Goal: Task Accomplishment & Management: Manage account settings

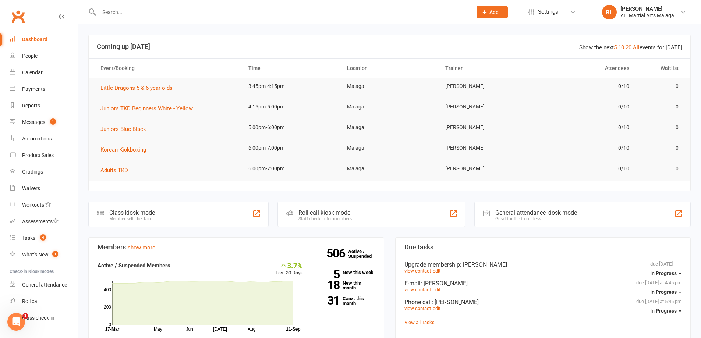
drag, startPoint x: 140, startPoint y: 13, endPoint x: 140, endPoint y: 19, distance: 7.0
click at [138, 17] on input "text" at bounding box center [282, 12] width 370 height 10
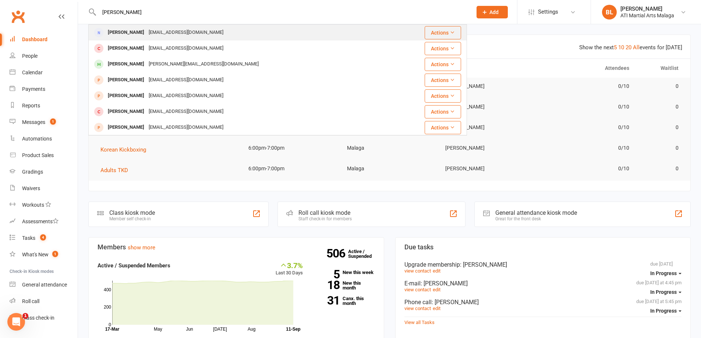
type input "[PERSON_NAME]"
click at [153, 25] on td "[PERSON_NAME] [EMAIL_ADDRESS][DOMAIN_NAME]" at bounding box center [241, 33] width 304 height 16
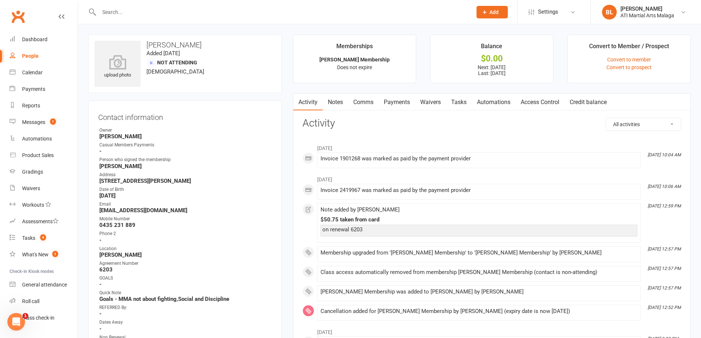
click at [338, 104] on link "Notes" at bounding box center [335, 102] width 25 height 17
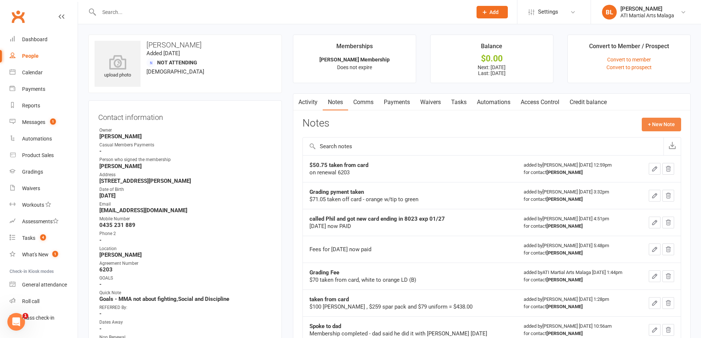
click at [648, 128] on button "+ New Note" at bounding box center [660, 124] width 39 height 13
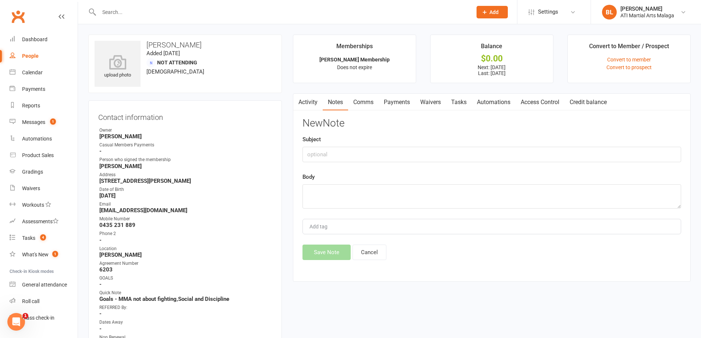
drag, startPoint x: 331, startPoint y: 166, endPoint x: 332, endPoint y: 152, distance: 13.7
click at [331, 164] on div "New Note Subject Body Add tag Save Note Cancel" at bounding box center [491, 189] width 378 height 142
click at [332, 152] on input "text" at bounding box center [491, 154] width 378 height 15
type input "$"
type input "T"
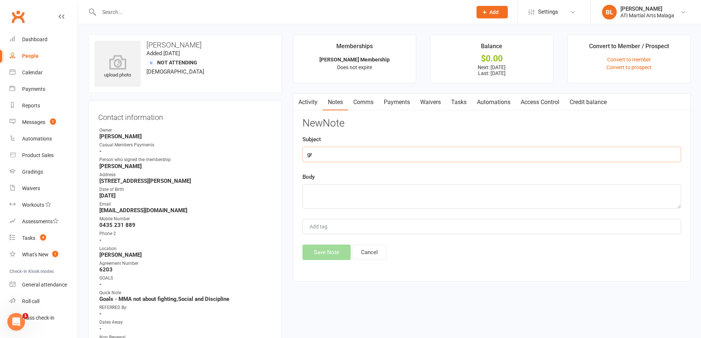
type input "g"
type input "Grading payment taken"
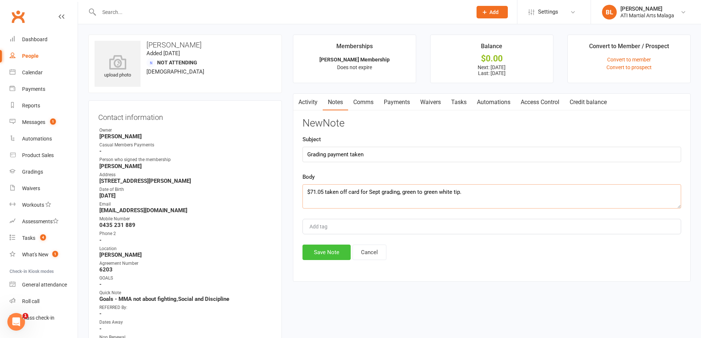
type textarea "$71.05 taken off card for Sept grading, green to green white tip."
click at [306, 252] on button "Save Note" at bounding box center [326, 252] width 48 height 15
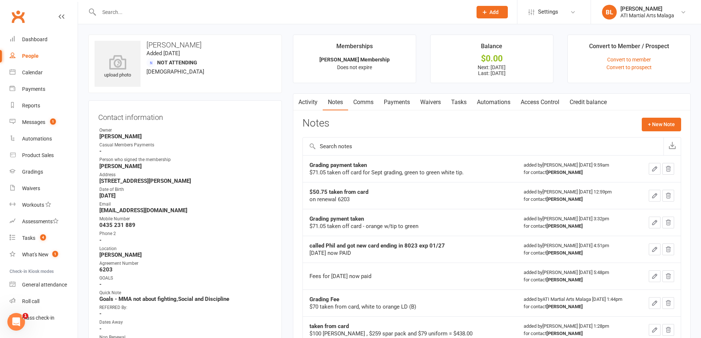
click at [177, 12] on input "text" at bounding box center [282, 12] width 370 height 10
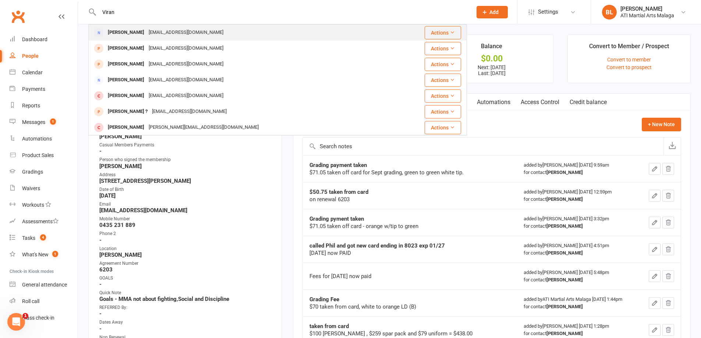
type input "Viran"
click at [191, 28] on div "[EMAIL_ADDRESS][DOMAIN_NAME]" at bounding box center [185, 32] width 79 height 11
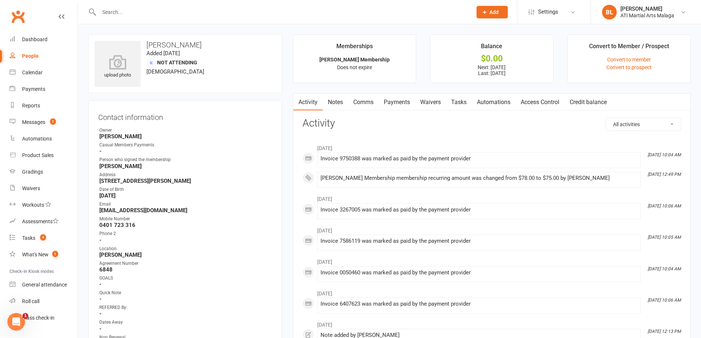
click at [335, 101] on link "Notes" at bounding box center [335, 102] width 25 height 17
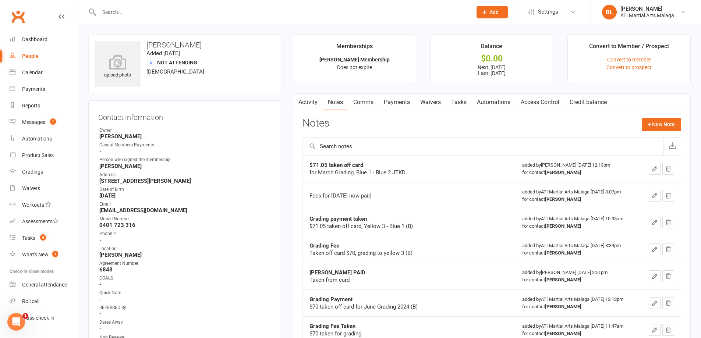
click at [116, 11] on input "text" at bounding box center [282, 12] width 370 height 10
type input "V"
click at [657, 120] on button "+ New Note" at bounding box center [660, 124] width 39 height 13
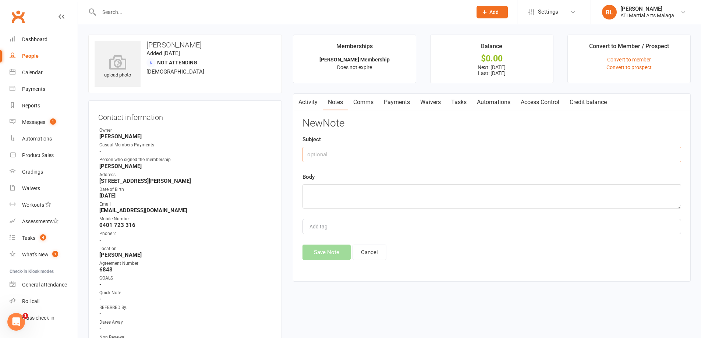
click at [383, 158] on input "text" at bounding box center [491, 154] width 378 height 15
type input "P"
type input "Grading Payment Taken"
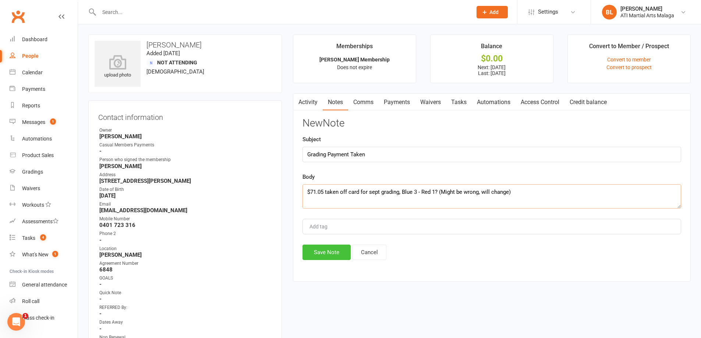
type textarea "$71.05 taken off card for sept grading, Blue 3 - Red 1? (Might be wrong, will c…"
click at [332, 252] on button "Save Note" at bounding box center [326, 252] width 48 height 15
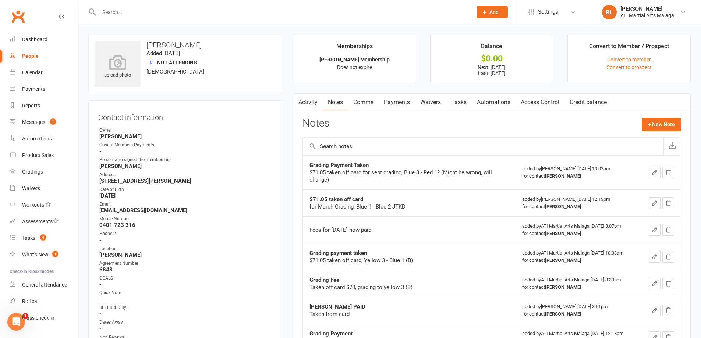
click at [123, 7] on input "text" at bounding box center [282, 12] width 370 height 10
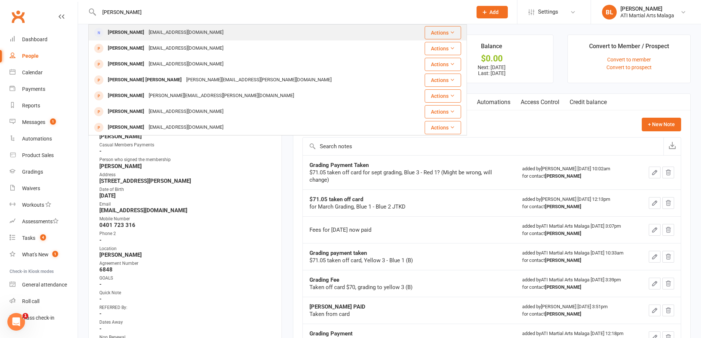
type input "[PERSON_NAME]"
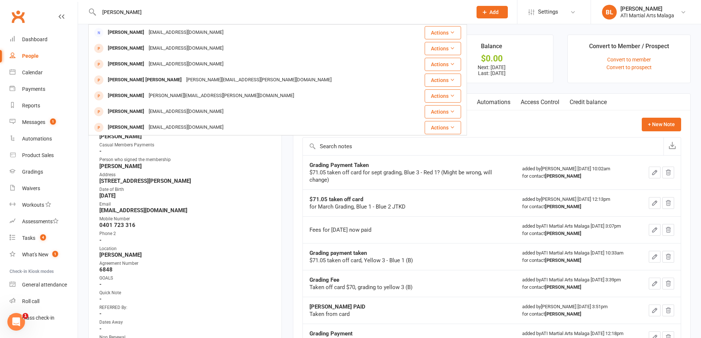
click at [159, 32] on div "[EMAIL_ADDRESS][DOMAIN_NAME]" at bounding box center [185, 32] width 79 height 11
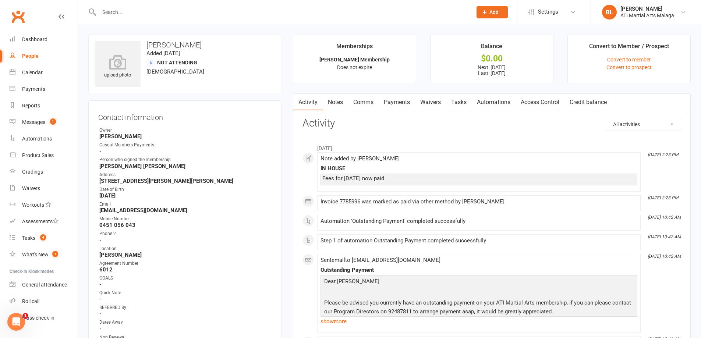
click at [331, 99] on link "Notes" at bounding box center [335, 102] width 25 height 17
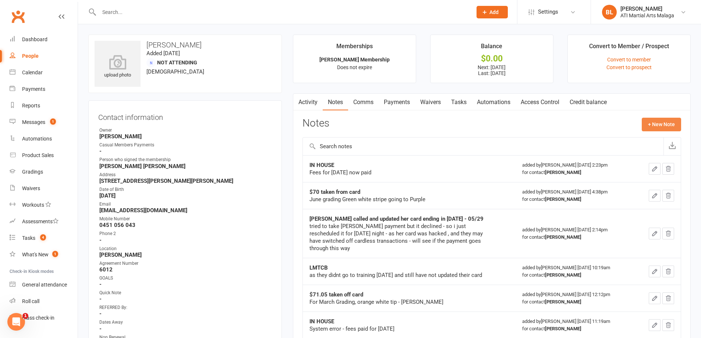
click at [667, 120] on button "+ New Note" at bounding box center [660, 124] width 39 height 13
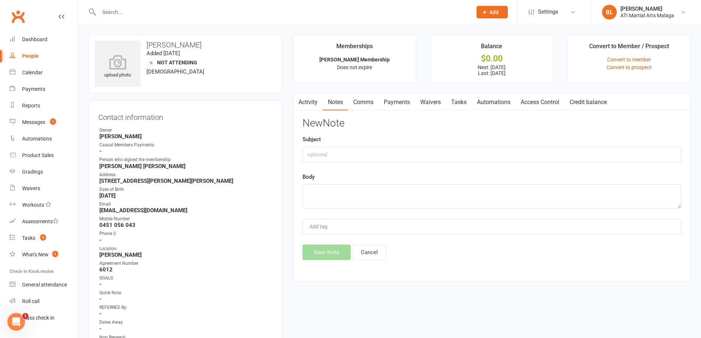
click at [341, 144] on div "Subject" at bounding box center [491, 148] width 378 height 27
click at [342, 150] on input "text" at bounding box center [491, 154] width 378 height 15
type input "grading fee taken"
type textarea "7"
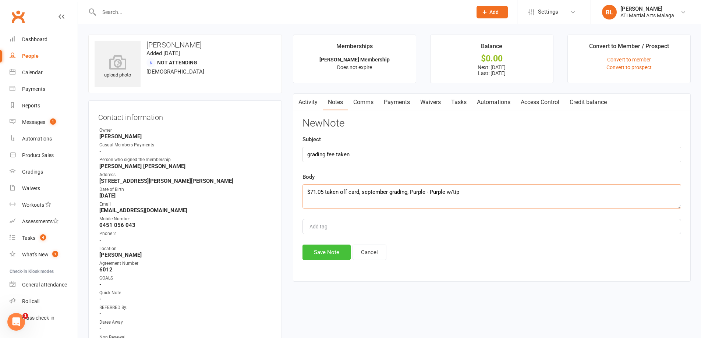
type textarea "$71.05 taken off card, september grading, Purple - Purple w/tip"
click at [330, 254] on button "Save Note" at bounding box center [326, 252] width 48 height 15
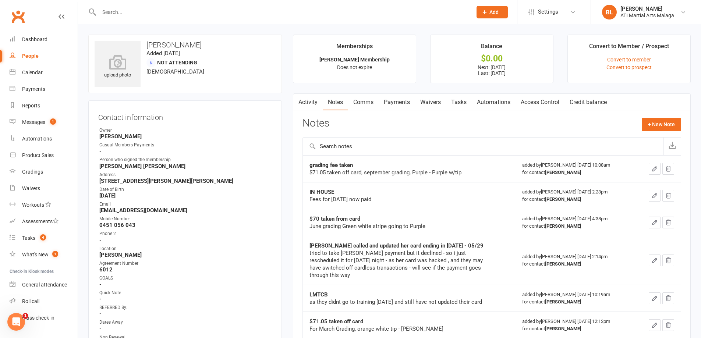
click at [232, 13] on input "text" at bounding box center [282, 12] width 370 height 10
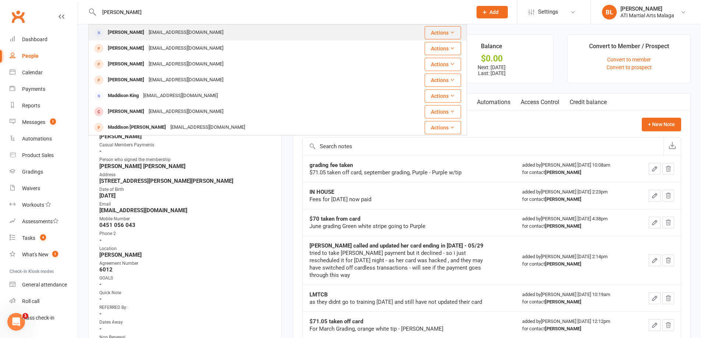
type input "[PERSON_NAME]"
click at [214, 35] on div "[EMAIL_ADDRESS][DOMAIN_NAME]" at bounding box center [185, 32] width 79 height 11
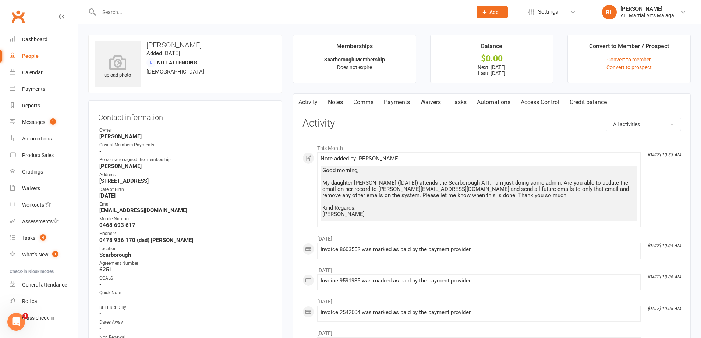
click at [335, 110] on link "Notes" at bounding box center [335, 102] width 25 height 17
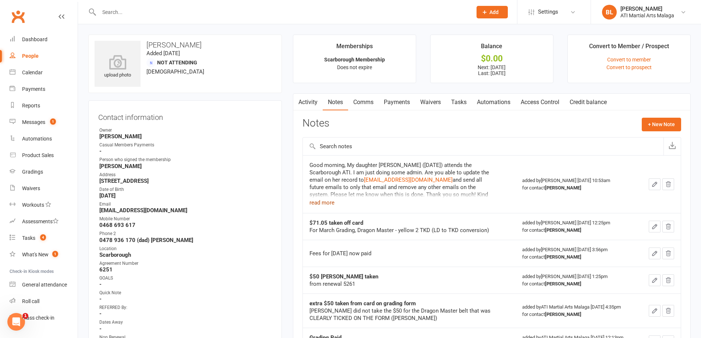
click at [330, 202] on button "read more" at bounding box center [321, 202] width 25 height 9
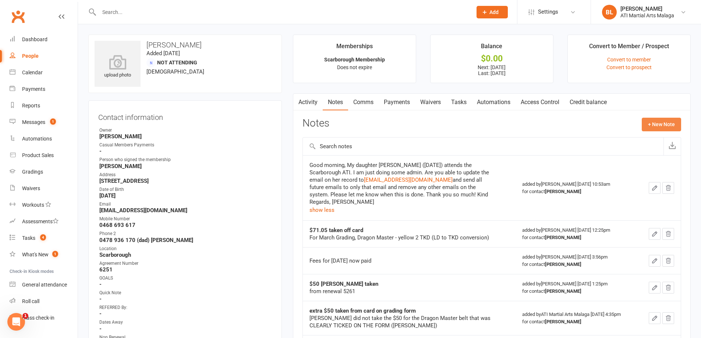
click at [663, 120] on button "+ New Note" at bounding box center [660, 124] width 39 height 13
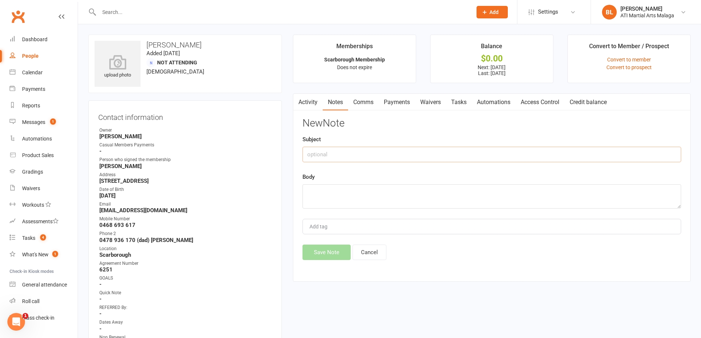
click at [363, 158] on input "text" at bounding box center [491, 154] width 378 height 15
type input "Grading payment taken"
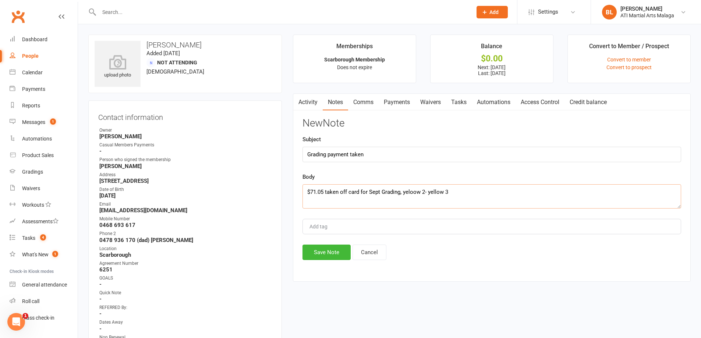
click at [411, 191] on textarea "$71.05 taken off card for Sept Grading, yeloow 2- yellow 3" at bounding box center [491, 196] width 378 height 24
type textarea "$71.05 taken off card for Sept Grading, yellow 2- yellow 3"
click at [333, 255] on button "Save Note" at bounding box center [326, 252] width 48 height 15
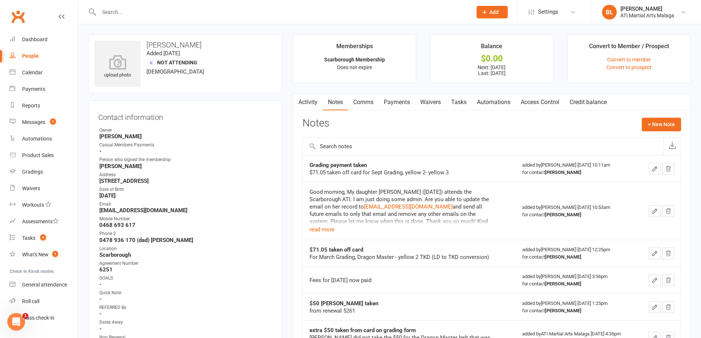
click at [247, 14] on input "text" at bounding box center [282, 12] width 370 height 10
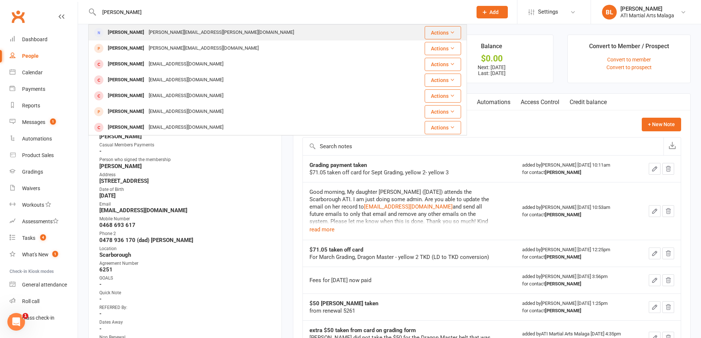
type input "[PERSON_NAME]"
click at [225, 26] on div "Hannah Reed [EMAIL_ADDRESS][PERSON_NAME][DOMAIN_NAME]" at bounding box center [246, 32] width 314 height 15
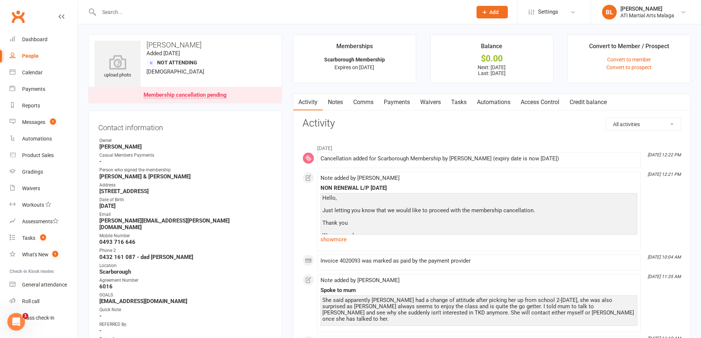
click at [343, 97] on link "Notes" at bounding box center [335, 102] width 25 height 17
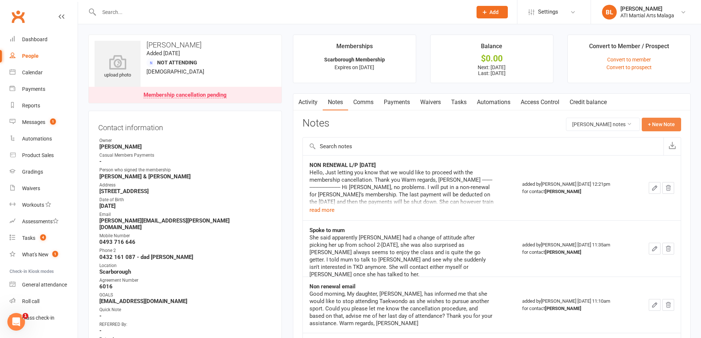
click at [651, 125] on button "+ New Note" at bounding box center [660, 124] width 39 height 13
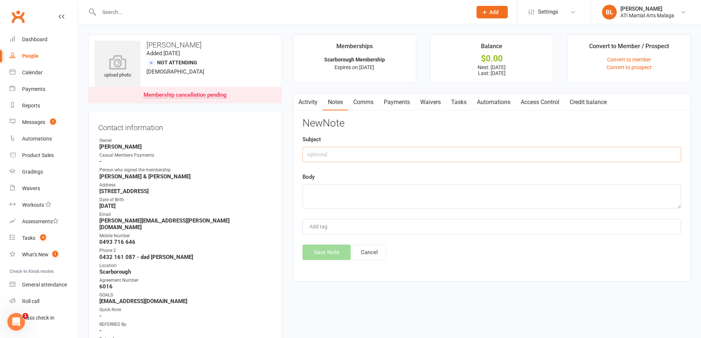
click at [399, 149] on input "text" at bounding box center [491, 154] width 378 height 15
type input "Grading Fee taken"
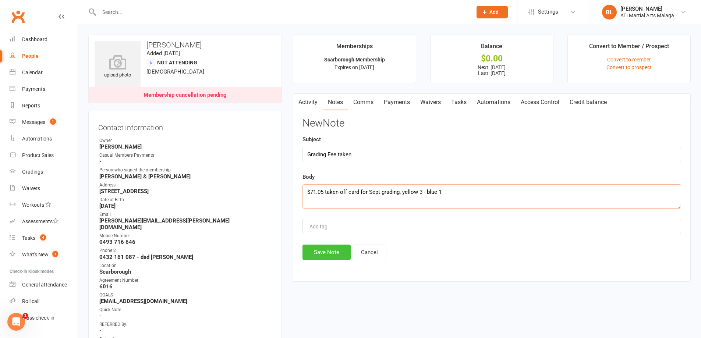
type textarea "$71.05 taken off card for Sept grading, yellow 3 - blue 1"
click at [315, 255] on button "Save Note" at bounding box center [326, 252] width 48 height 15
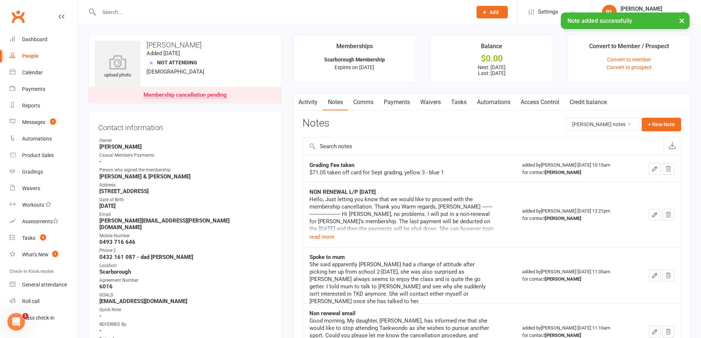
click at [197, 7] on input "text" at bounding box center [282, 12] width 370 height 10
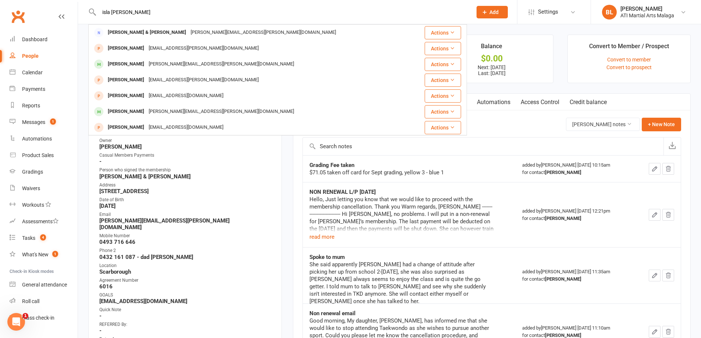
type input "isla [PERSON_NAME]"
click at [191, 27] on div "[PERSON_NAME] & Isla Marshall [EMAIL_ADDRESS][PERSON_NAME][DOMAIN_NAME]" at bounding box center [250, 32] width 323 height 15
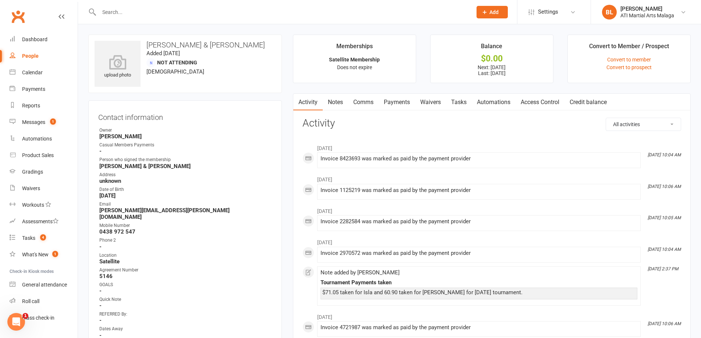
click at [331, 101] on link "Notes" at bounding box center [335, 102] width 25 height 17
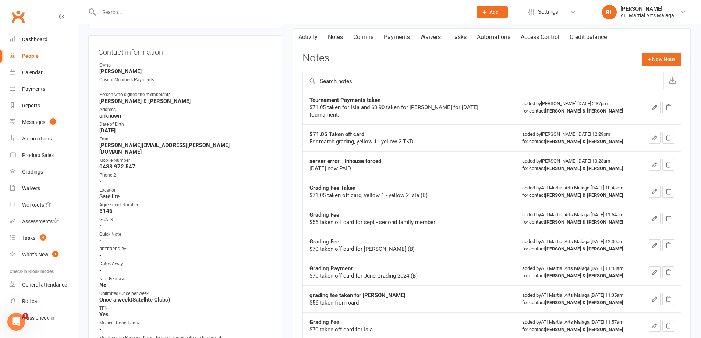
scroll to position [37, 0]
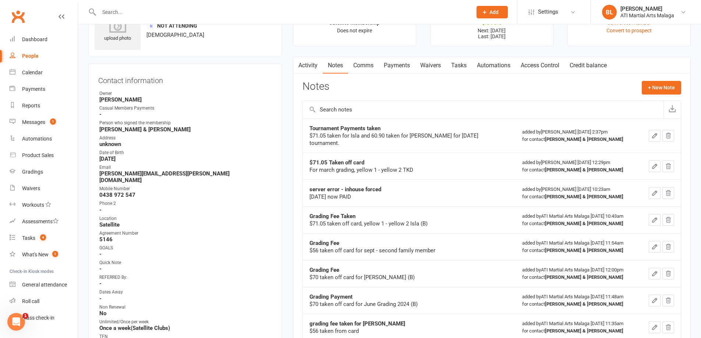
click at [394, 67] on link "Payments" at bounding box center [396, 65] width 36 height 17
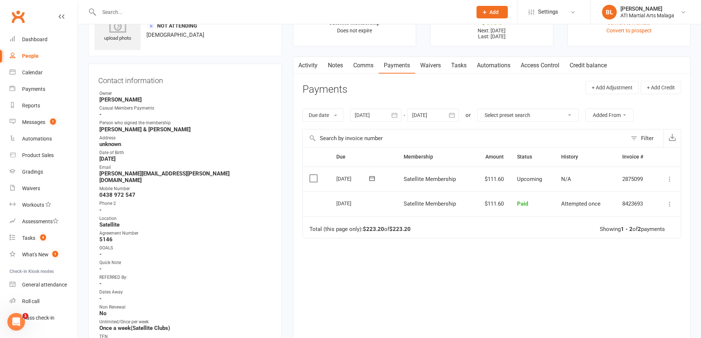
click at [338, 66] on link "Notes" at bounding box center [335, 65] width 25 height 17
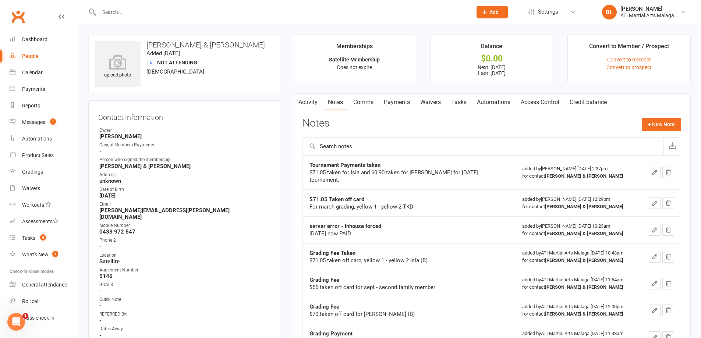
click at [365, 103] on link "Comms" at bounding box center [363, 102] width 31 height 17
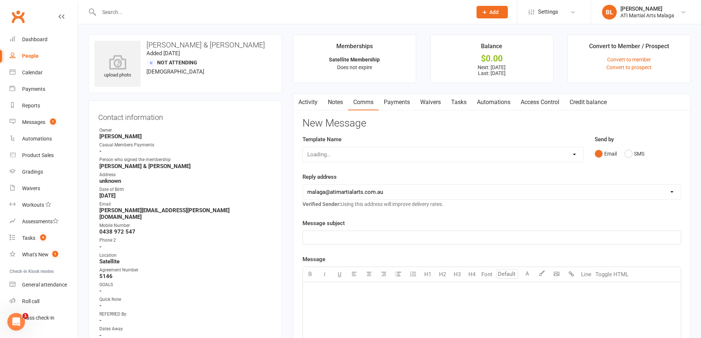
click at [336, 104] on link "Notes" at bounding box center [335, 102] width 25 height 17
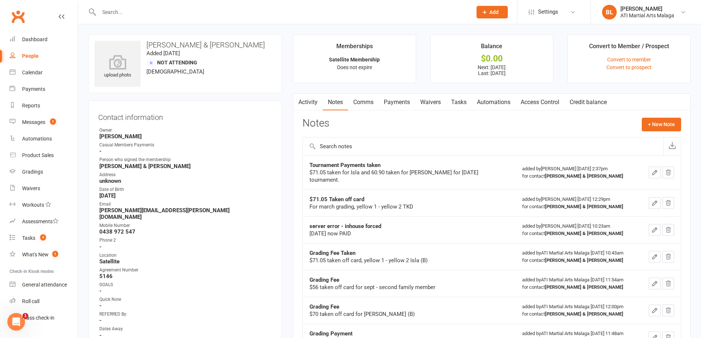
click at [310, 104] on link "Activity" at bounding box center [307, 102] width 29 height 17
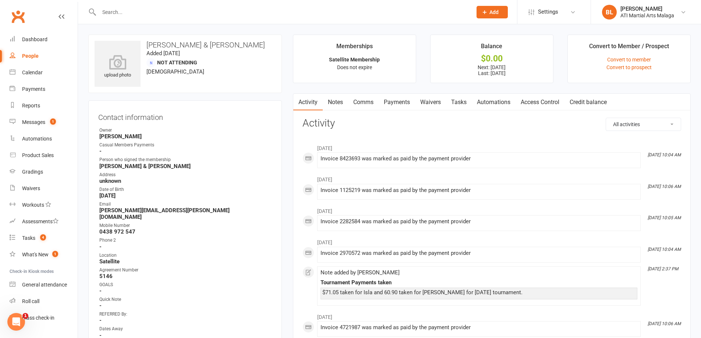
click at [332, 106] on link "Notes" at bounding box center [335, 102] width 25 height 17
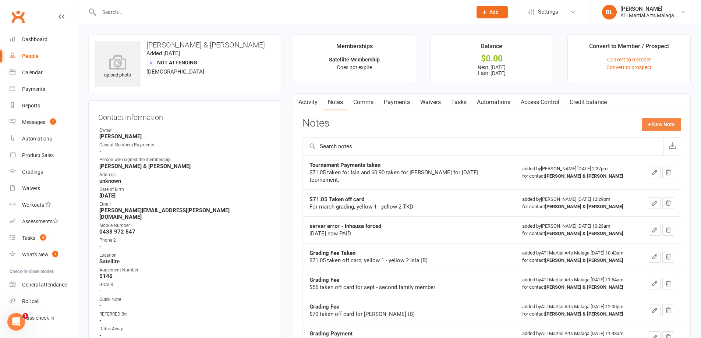
click at [670, 122] on button "+ New Note" at bounding box center [660, 124] width 39 height 13
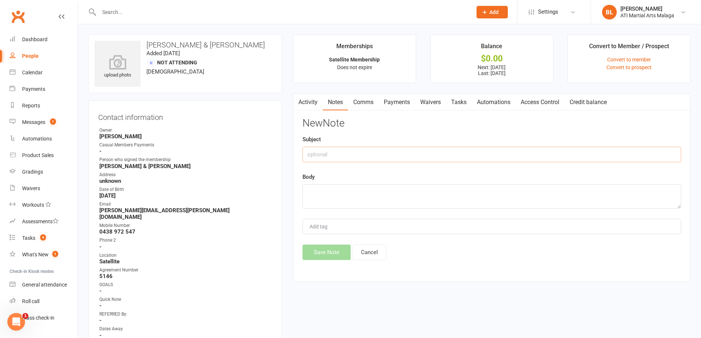
click at [392, 156] on input "text" at bounding box center [491, 154] width 378 height 15
click at [383, 254] on div "Save Note Cancel" at bounding box center [491, 252] width 378 height 15
drag, startPoint x: 378, startPoint y: 254, endPoint x: 374, endPoint y: 258, distance: 5.5
click at [378, 254] on button "Cancel" at bounding box center [369, 252] width 34 height 15
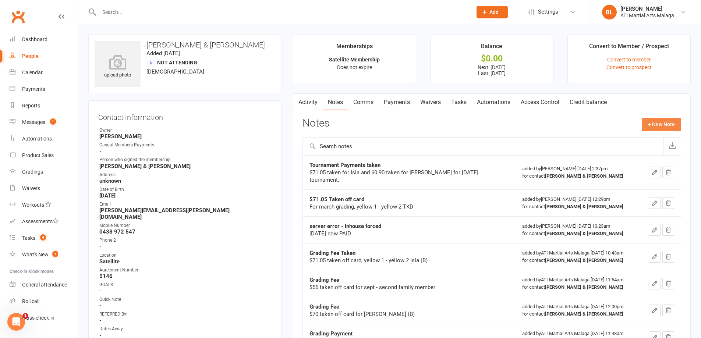
click at [655, 121] on button "+ New Note" at bounding box center [660, 124] width 39 height 13
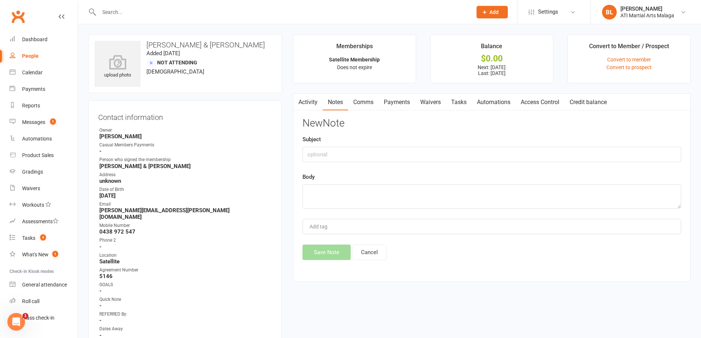
click at [378, 163] on div "New Note Subject Body Add tag Save Note Cancel" at bounding box center [491, 189] width 378 height 142
click at [378, 155] on input "text" at bounding box center [491, 154] width 378 height 15
type input "Grading Fee taken"
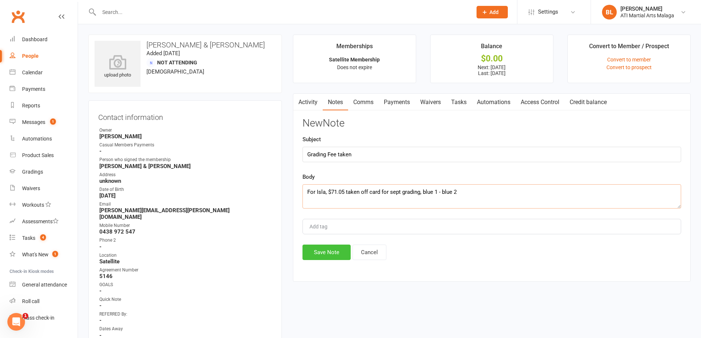
type textarea "For Isla, $71.05 taken off card for sept grading, blue 1 - blue 2"
click at [338, 252] on button "Save Note" at bounding box center [326, 252] width 48 height 15
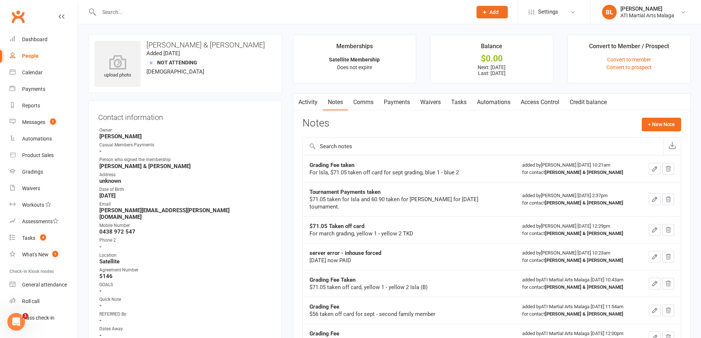
click at [136, 13] on input "text" at bounding box center [282, 12] width 370 height 10
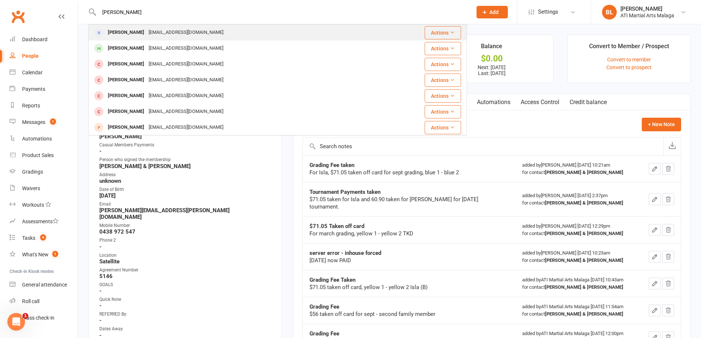
type input "[PERSON_NAME]"
click at [146, 27] on div "[EMAIL_ADDRESS][DOMAIN_NAME]" at bounding box center [185, 32] width 79 height 11
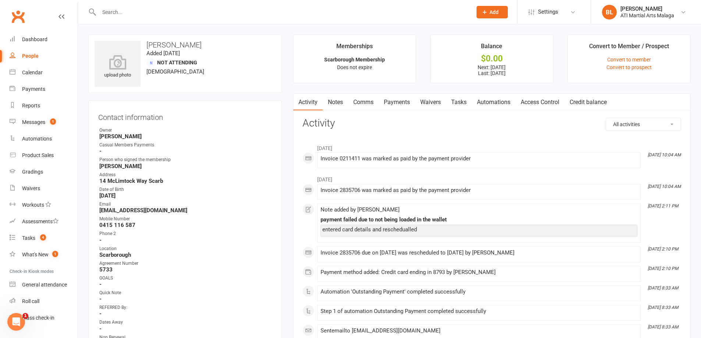
click at [341, 108] on link "Notes" at bounding box center [335, 102] width 25 height 17
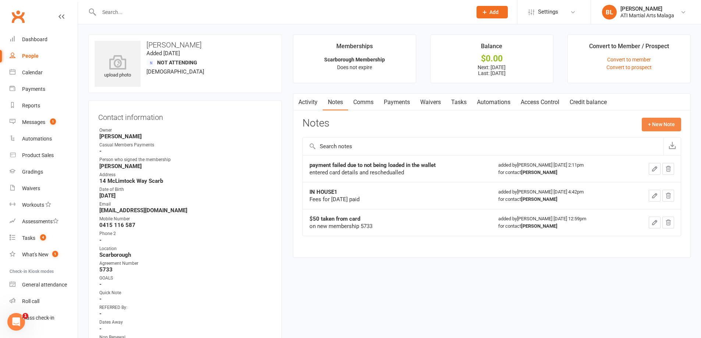
click at [645, 120] on button "+ New Note" at bounding box center [660, 124] width 39 height 13
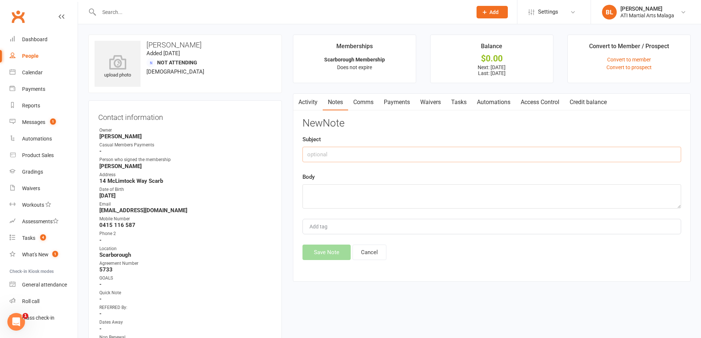
click at [338, 152] on input "text" at bounding box center [491, 154] width 378 height 15
type input "Grading Fee taken"
type textarea "F"
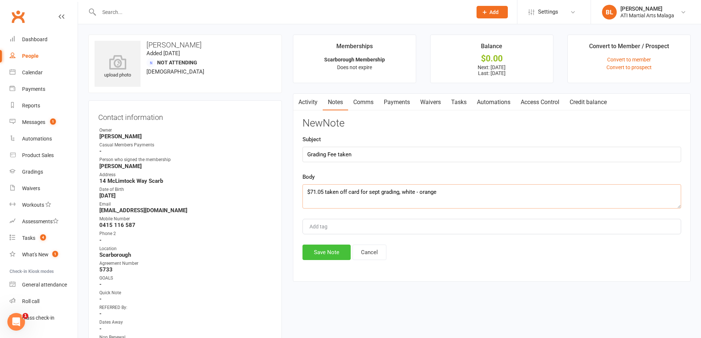
type textarea "$71.05 taken off card for sept grading, white - orange"
click at [310, 258] on button "Save Note" at bounding box center [326, 252] width 48 height 15
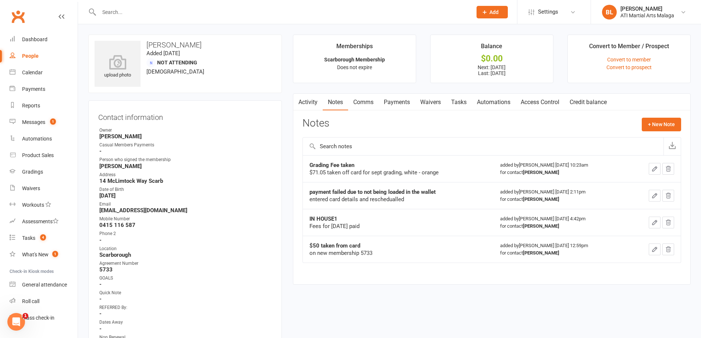
click at [141, 15] on input "text" at bounding box center [282, 12] width 370 height 10
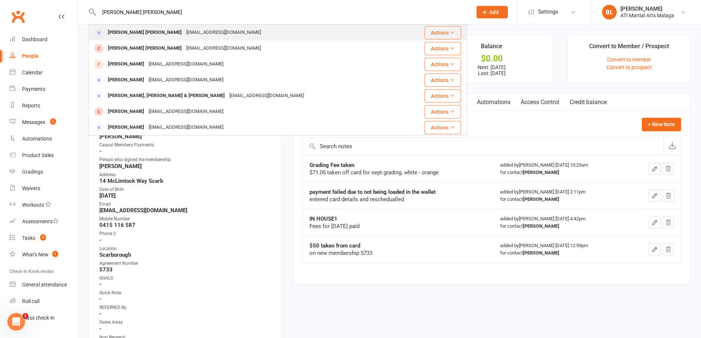
type input "[PERSON_NAME] [PERSON_NAME]"
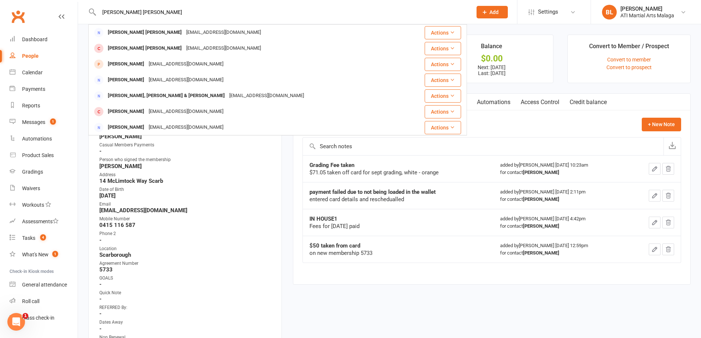
drag, startPoint x: 183, startPoint y: 31, endPoint x: 186, endPoint y: 37, distance: 7.1
click at [184, 34] on div "[EMAIL_ADDRESS][DOMAIN_NAME]" at bounding box center [223, 32] width 79 height 11
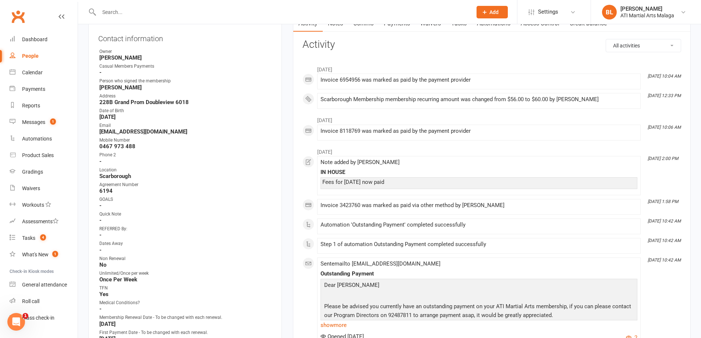
scroll to position [37, 0]
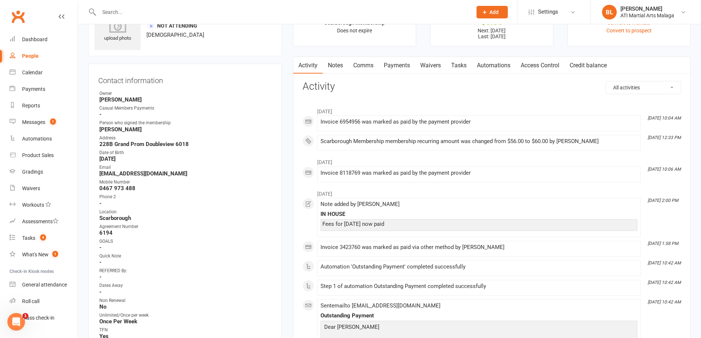
click at [343, 65] on link "Notes" at bounding box center [335, 65] width 25 height 17
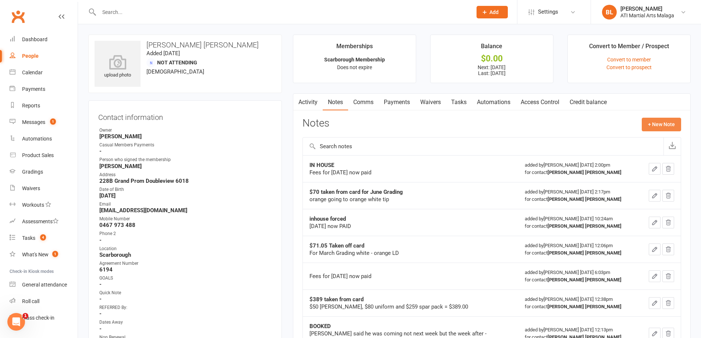
click at [668, 128] on button "+ New Note" at bounding box center [660, 124] width 39 height 13
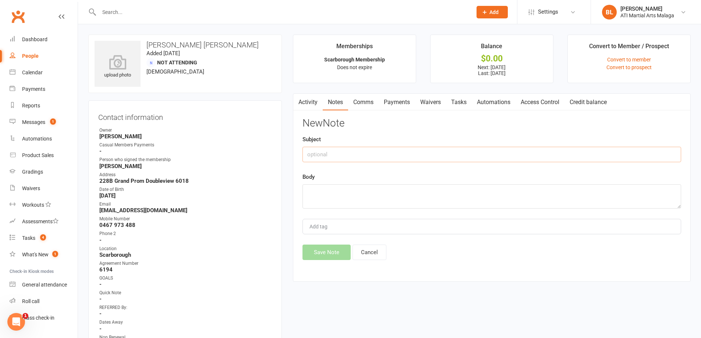
click at [352, 155] on input "text" at bounding box center [491, 154] width 378 height 15
type input "g"
type input "Grading fee taken"
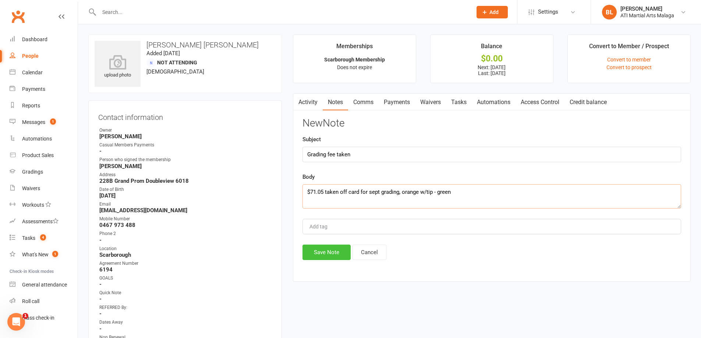
type textarea "$71.05 taken off card for sept grading, orange w/tip - green"
click at [327, 247] on button "Save Note" at bounding box center [326, 252] width 48 height 15
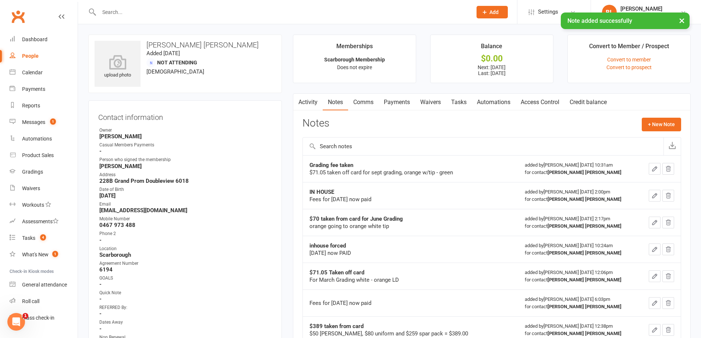
click at [110, 12] on input "text" at bounding box center [282, 12] width 370 height 10
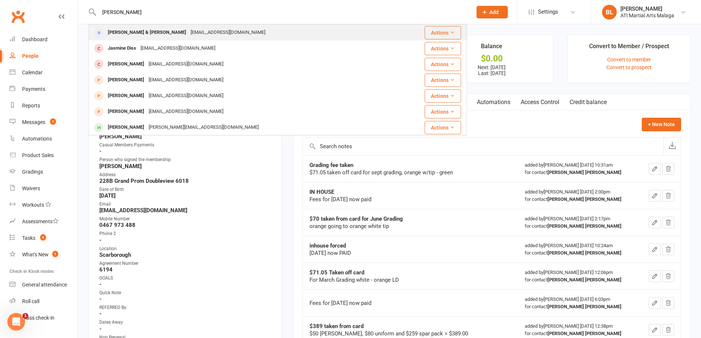
type input "[PERSON_NAME]"
click at [141, 30] on div "[PERSON_NAME] & [PERSON_NAME]" at bounding box center [147, 32] width 83 height 11
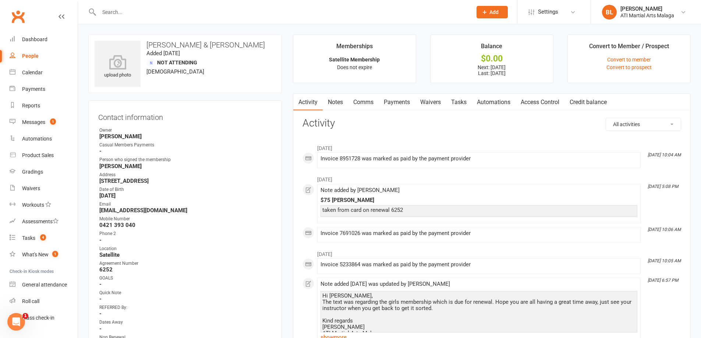
click at [348, 99] on link "Notes" at bounding box center [335, 102] width 25 height 17
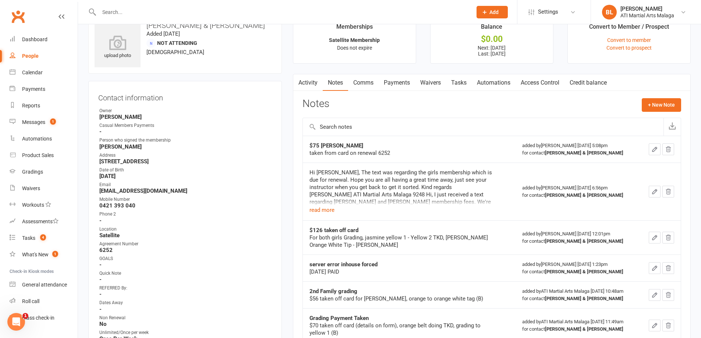
scroll to position [37, 0]
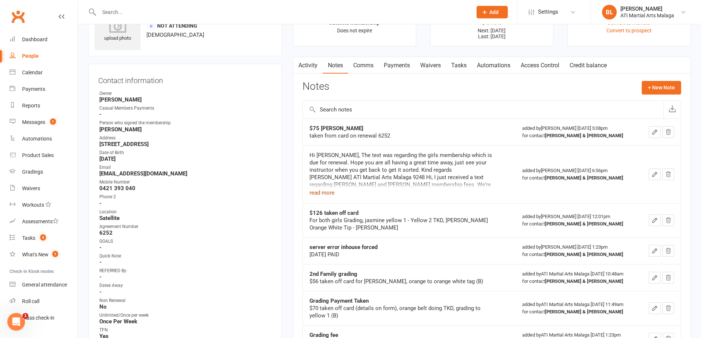
click at [321, 191] on button "read more" at bounding box center [321, 192] width 25 height 9
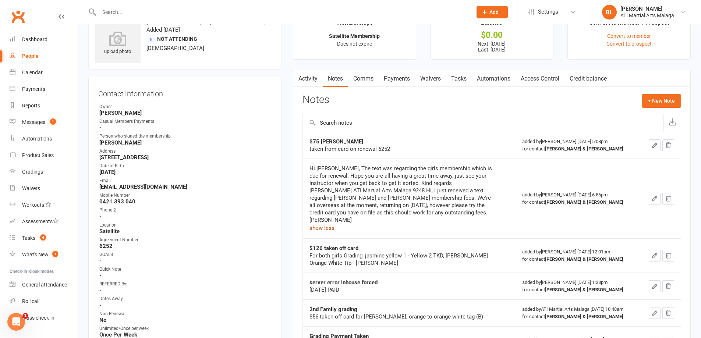
scroll to position [0, 0]
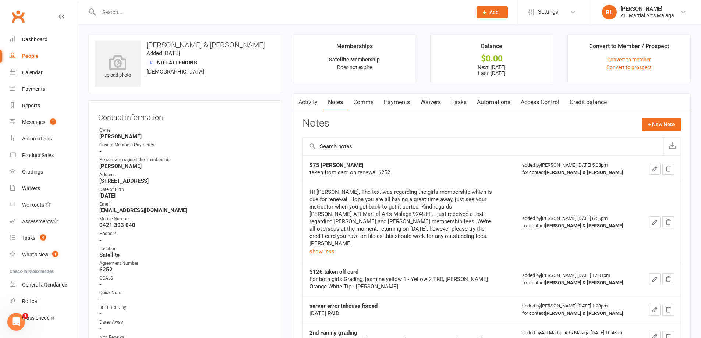
click at [653, 114] on div "Activity Notes Comms Payments Waivers Tasks Automations Access Control Credit b…" at bounding box center [492, 322] width 398 height 458
click at [653, 119] on button "+ New Note" at bounding box center [660, 124] width 39 height 13
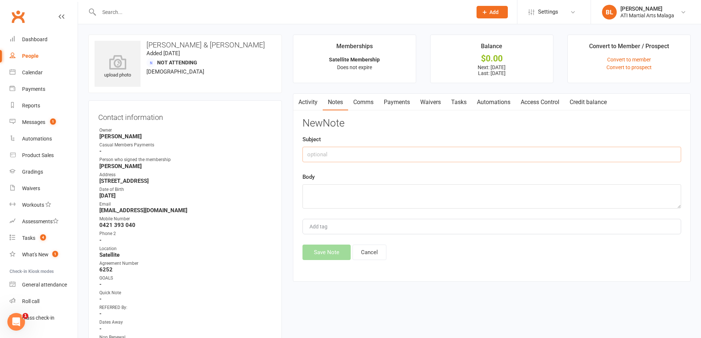
click at [373, 150] on input "text" at bounding box center [491, 154] width 378 height 15
type input "Grading Fee taken"
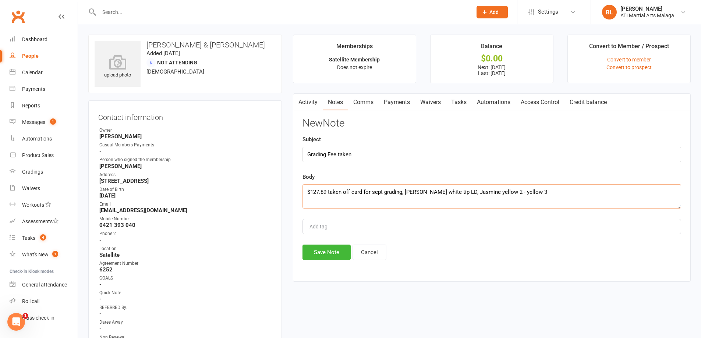
type textarea "$127.89 taken off card for sept grading, [PERSON_NAME] white tip LD, Jasmine ye…"
click at [309, 252] on button "Save Note" at bounding box center [326, 252] width 48 height 15
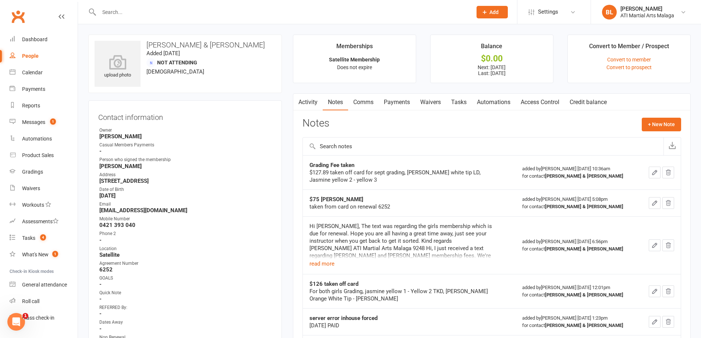
click at [220, 16] on input "text" at bounding box center [282, 12] width 370 height 10
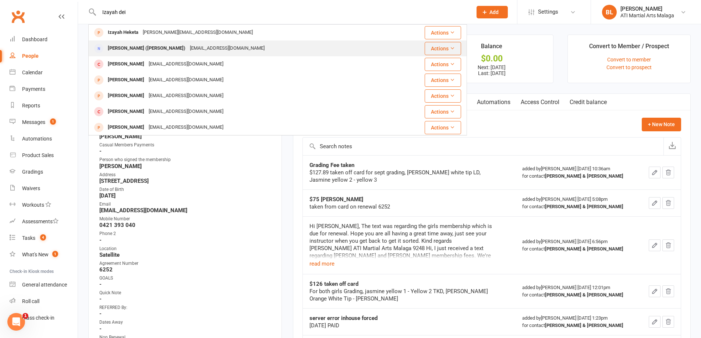
type input "Izayah dei"
click at [225, 46] on div "[PERSON_NAME] ([PERSON_NAME]) [EMAIL_ADDRESS][DOMAIN_NAME]" at bounding box center [246, 48] width 314 height 15
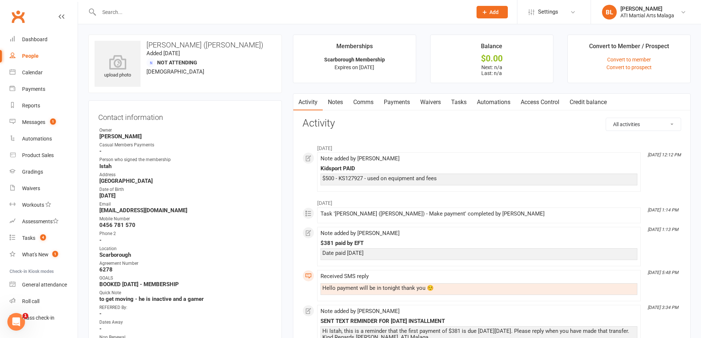
click at [329, 100] on link "Notes" at bounding box center [335, 102] width 25 height 17
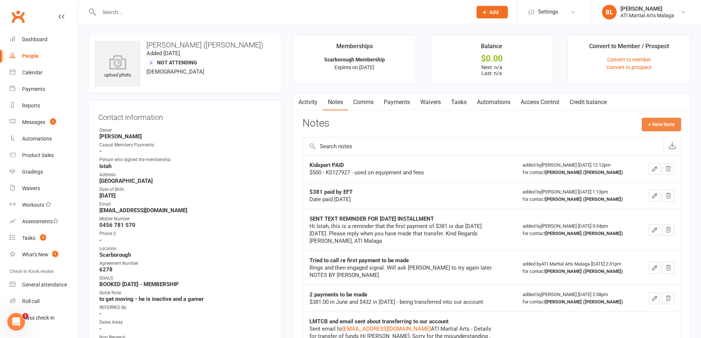
click at [663, 121] on button "+ New Note" at bounding box center [660, 124] width 39 height 13
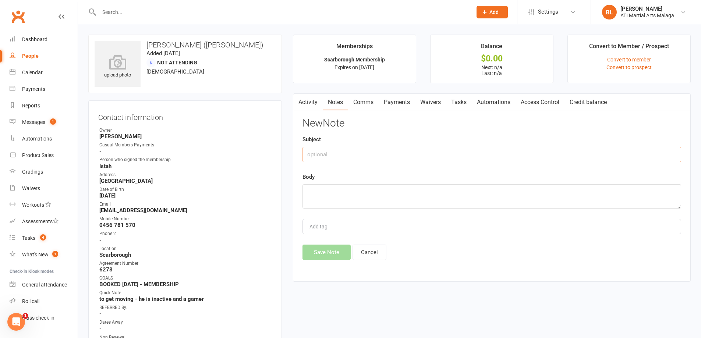
click at [362, 147] on input "text" at bounding box center [491, 154] width 378 height 15
type input "Grading Fee Paid"
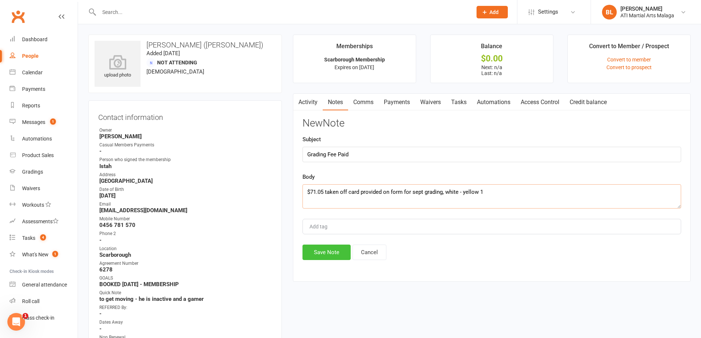
type textarea "$71.05 taken off card provided on form for sept grading, white - yellow 1"
click at [322, 249] on button "Save Note" at bounding box center [326, 252] width 48 height 15
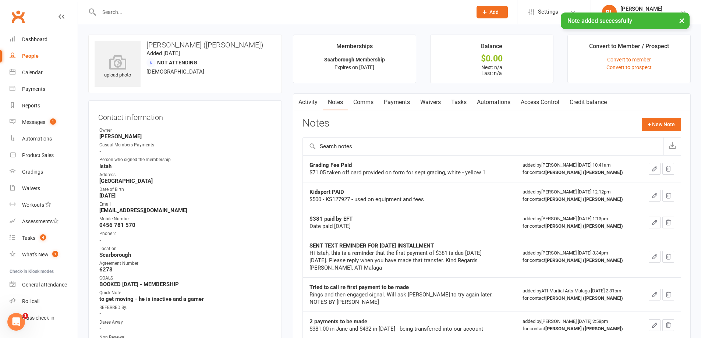
click at [17, 9] on link "Clubworx" at bounding box center [18, 16] width 18 height 18
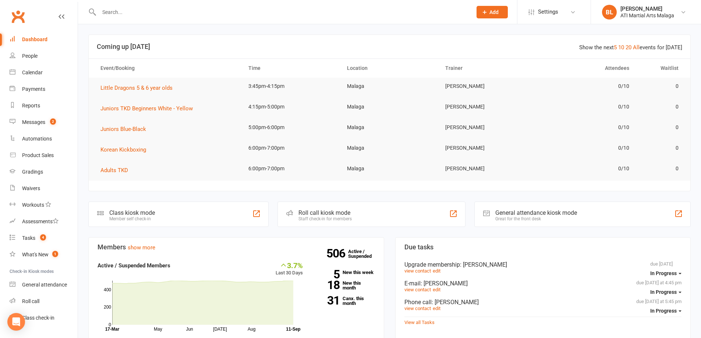
drag, startPoint x: 134, startPoint y: 3, endPoint x: 130, endPoint y: 17, distance: 15.3
click at [134, 3] on div at bounding box center [277, 12] width 378 height 24
click at [129, 21] on div at bounding box center [277, 12] width 378 height 24
click at [126, 9] on input "text" at bounding box center [282, 12] width 370 height 10
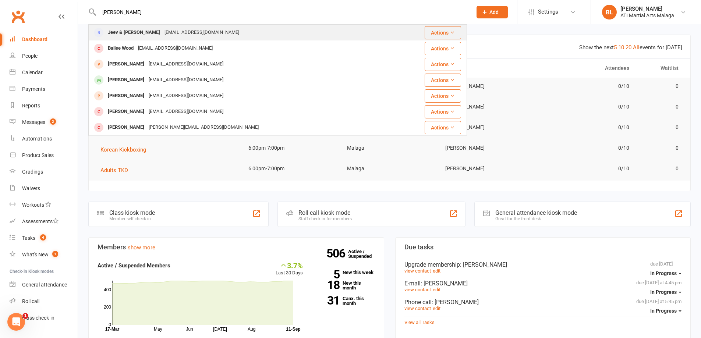
type input "Dileep"
click at [152, 26] on div "Jeev & Dave Dileep jismitheres@gmail.com" at bounding box center [240, 32] width 303 height 15
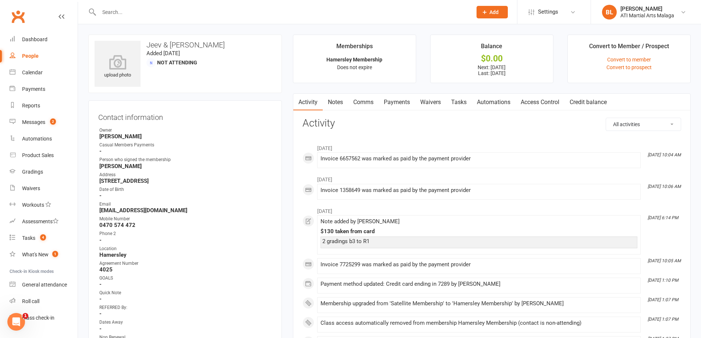
click at [330, 106] on link "Notes" at bounding box center [335, 102] width 25 height 17
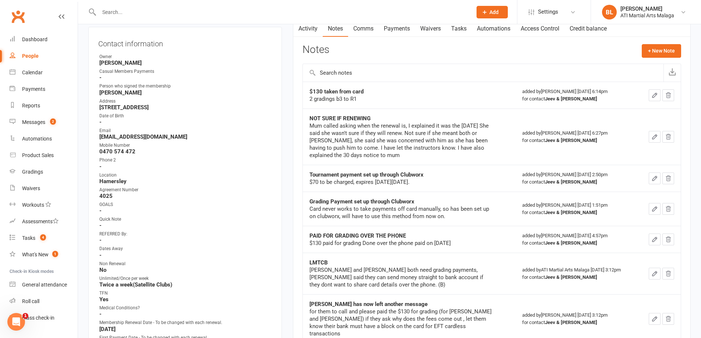
scroll to position [37, 0]
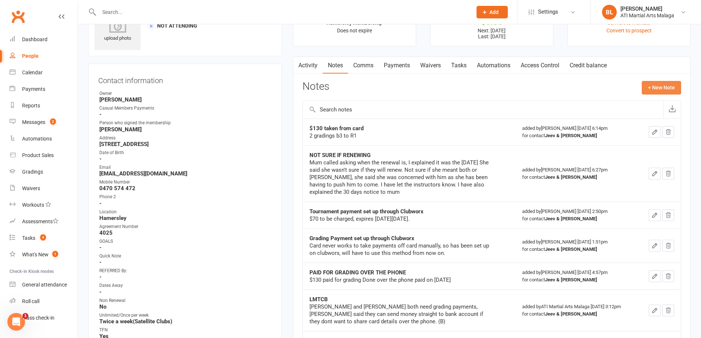
click at [667, 94] on button "+ New Note" at bounding box center [660, 87] width 39 height 13
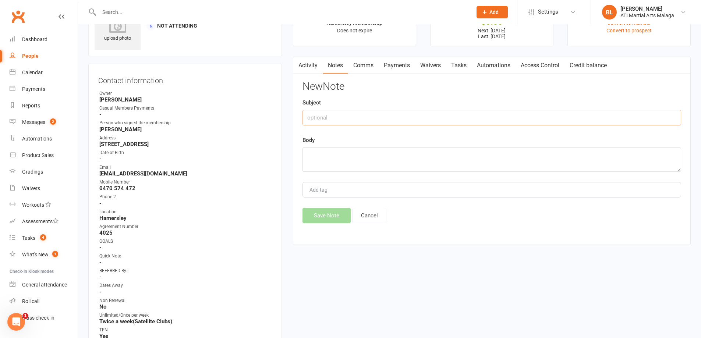
click at [358, 113] on input "text" at bounding box center [491, 117] width 378 height 15
type input "Grading fee taken"
type textarea "!"
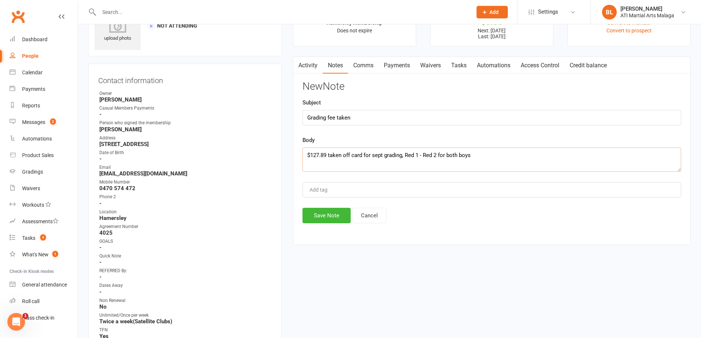
type textarea "$127.89 taken off card for sept grading, Red 1 - Red 2 for both boys"
click at [304, 217] on button "Save Note" at bounding box center [326, 215] width 48 height 15
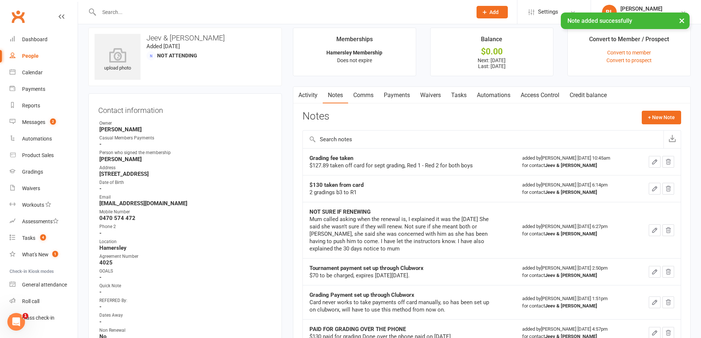
scroll to position [0, 0]
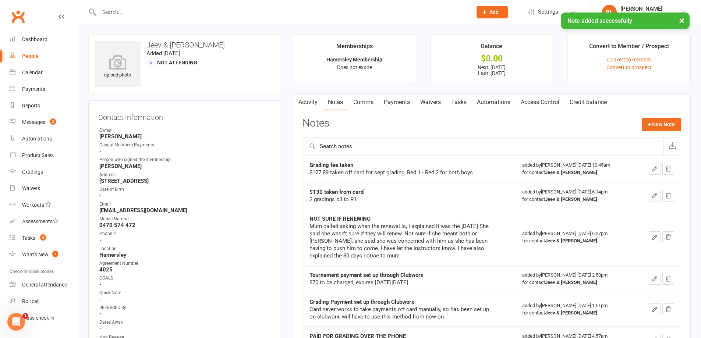
click at [23, 13] on div "× Note added successfully" at bounding box center [345, 13] width 691 height 0
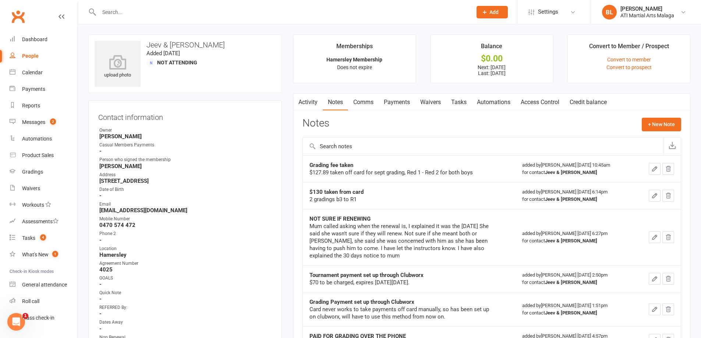
click at [19, 18] on link "Clubworx" at bounding box center [18, 16] width 18 height 18
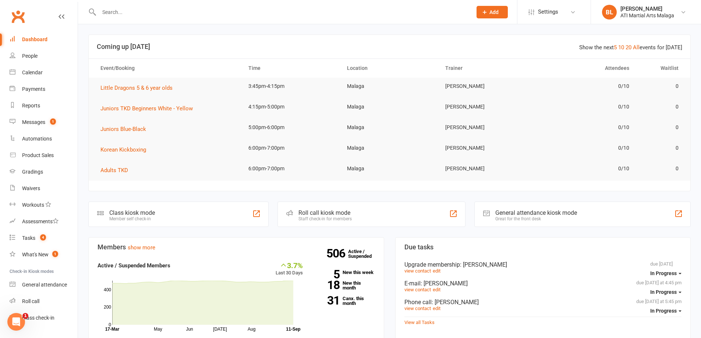
click at [133, 7] on input "text" at bounding box center [282, 12] width 370 height 10
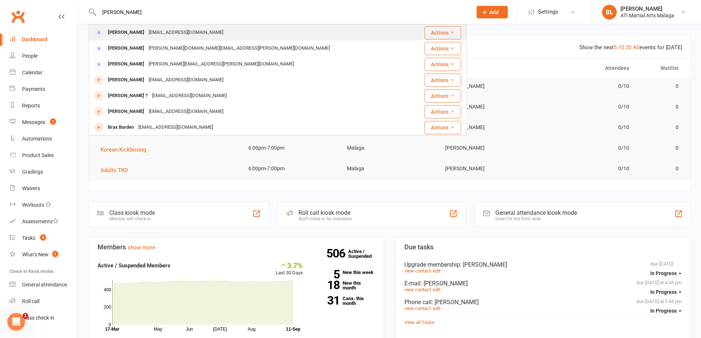
type input "elisa moh"
click at [149, 26] on div "Elisa Mohamed yanasyed@gmail.com" at bounding box center [250, 32] width 322 height 15
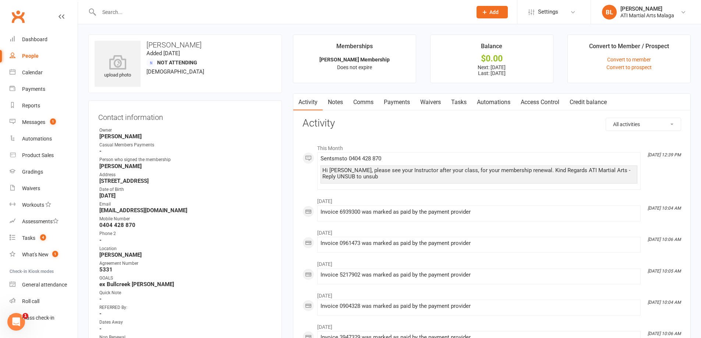
click at [329, 99] on link "Notes" at bounding box center [335, 102] width 25 height 17
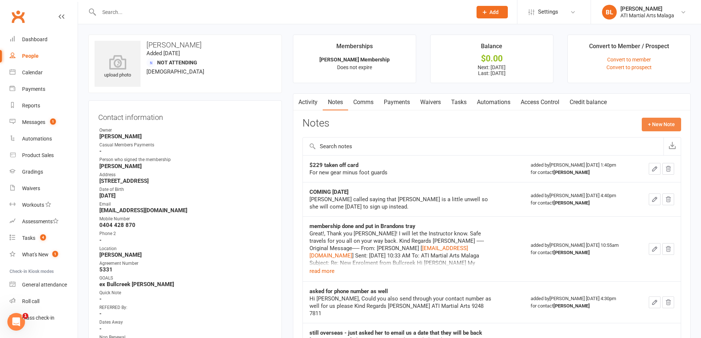
click at [676, 126] on button "+ New Note" at bounding box center [660, 124] width 39 height 13
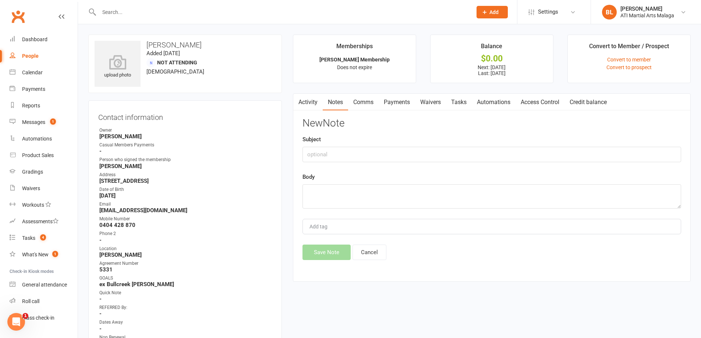
click at [342, 146] on div "Subject" at bounding box center [491, 148] width 378 height 27
click at [357, 160] on input "text" at bounding box center [491, 154] width 378 height 15
type input "Tried to take grading payment"
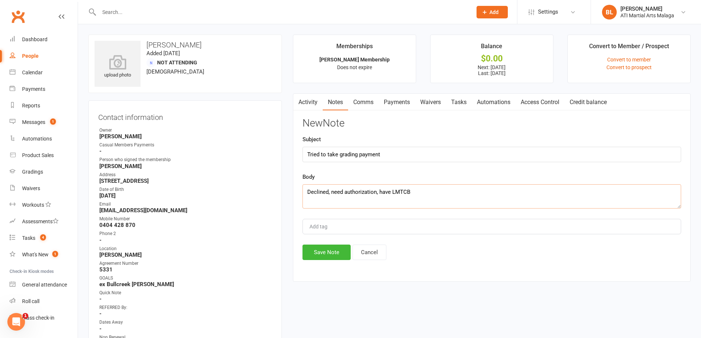
type textarea "Declined, need authorization, have LMTCB"
click at [332, 254] on button "Save Note" at bounding box center [326, 252] width 48 height 15
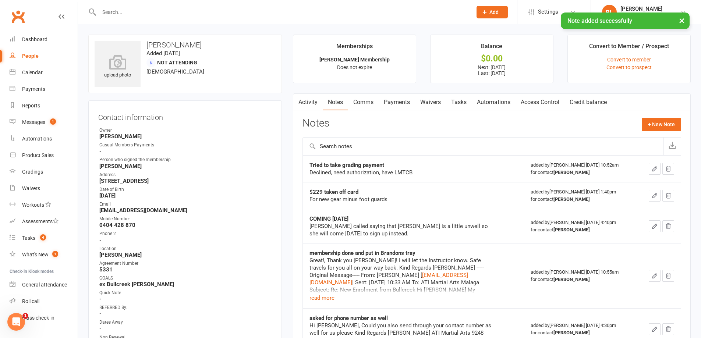
click at [108, 13] on div "× Note added successfully" at bounding box center [345, 13] width 691 height 0
drag, startPoint x: 110, startPoint y: 13, endPoint x: 115, endPoint y: 13, distance: 5.5
click at [114, 13] on div "× Note added successfully" at bounding box center [345, 13] width 691 height 0
drag, startPoint x: 119, startPoint y: 13, endPoint x: 123, endPoint y: 10, distance: 4.5
click at [120, 13] on div "× Note added successfully" at bounding box center [345, 13] width 691 height 0
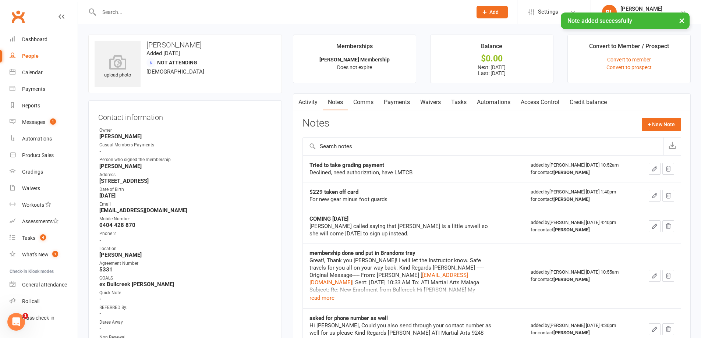
click at [127, 9] on input "text" at bounding box center [282, 12] width 370 height 10
click at [128, 10] on input "text" at bounding box center [282, 12] width 370 height 10
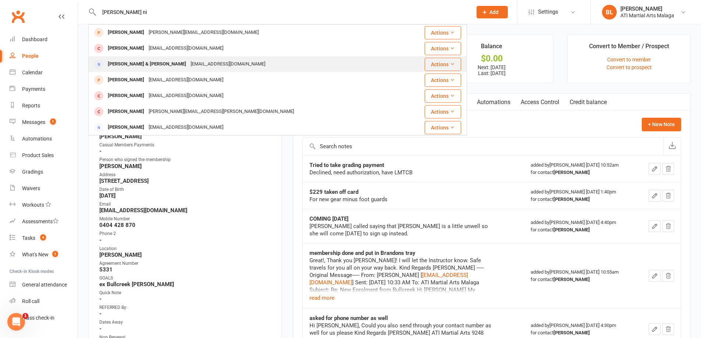
type input "Sebastian ni"
click at [160, 60] on div "Jackson & Sebastian Nightingall" at bounding box center [147, 64] width 83 height 11
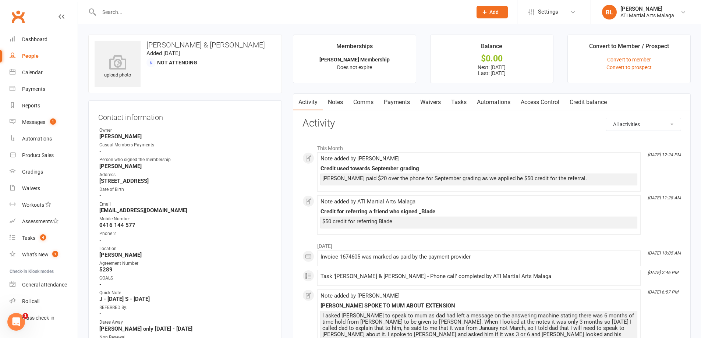
click at [339, 102] on link "Notes" at bounding box center [335, 102] width 25 height 17
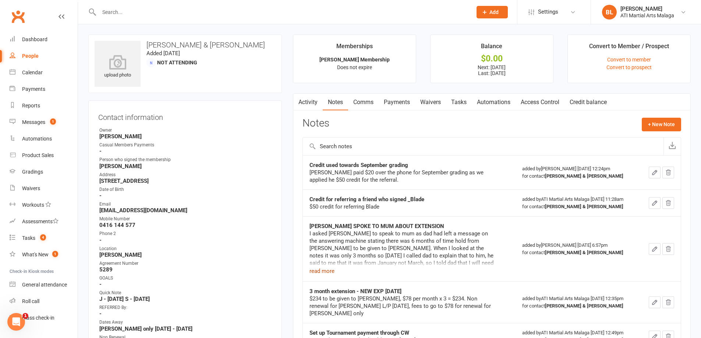
click at [332, 272] on button "read more" at bounding box center [321, 271] width 25 height 9
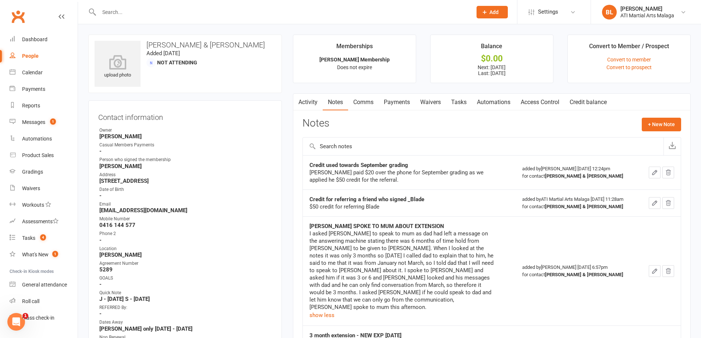
click at [18, 21] on link "Clubworx" at bounding box center [18, 16] width 18 height 18
